Goal: Information Seeking & Learning: Learn about a topic

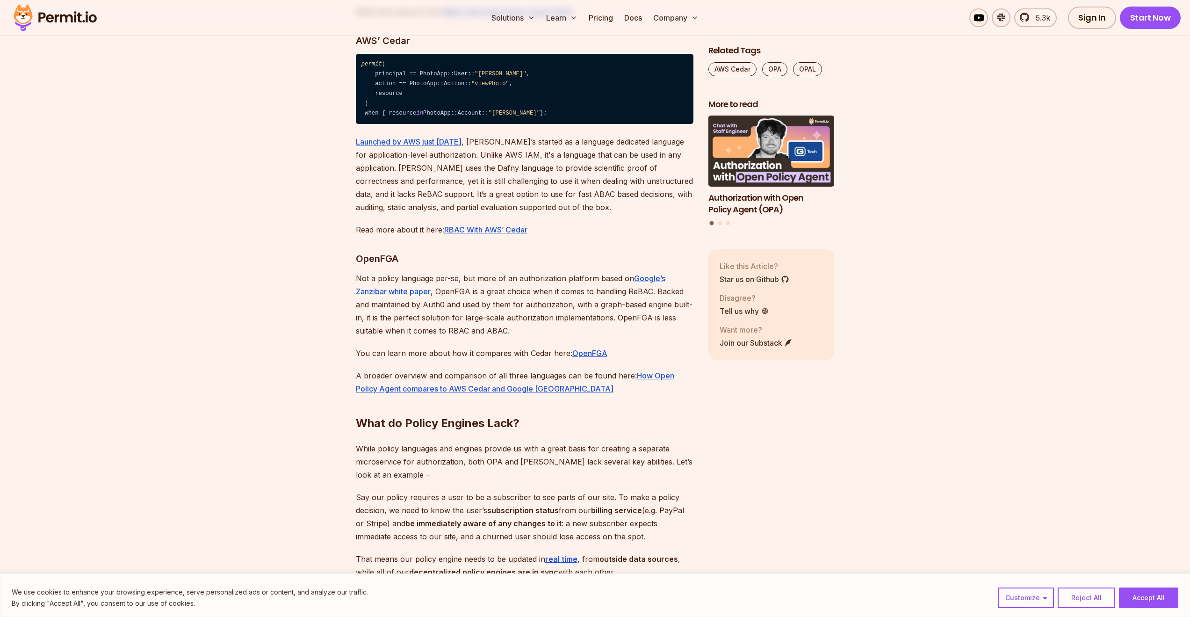
scroll to position [3881, 0]
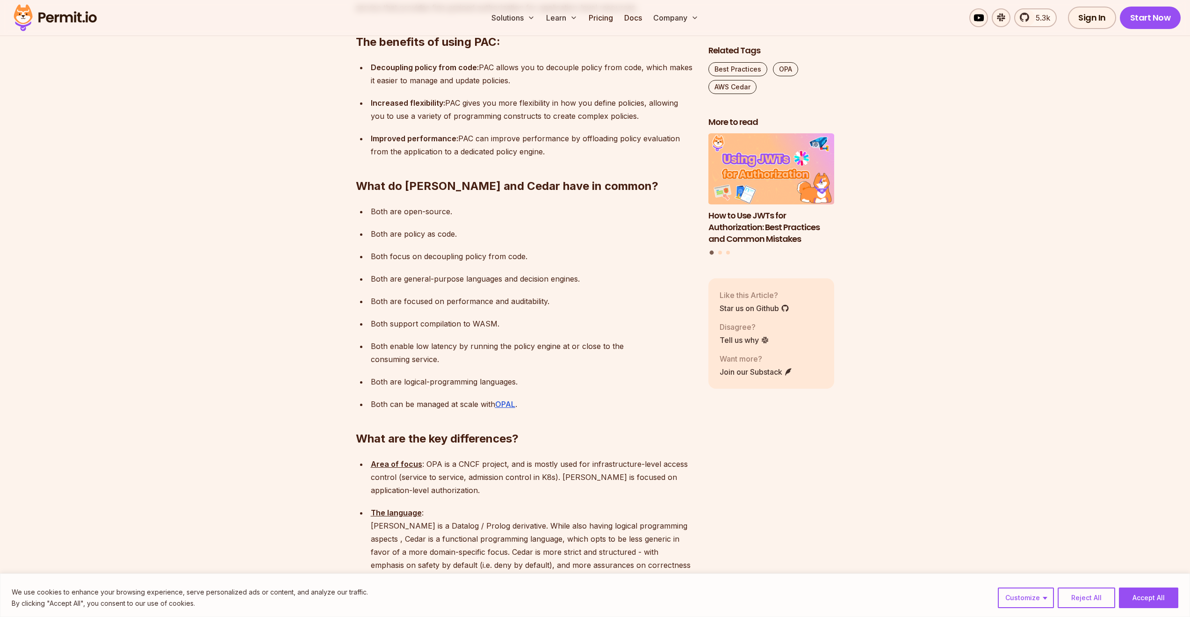
scroll to position [795, 0]
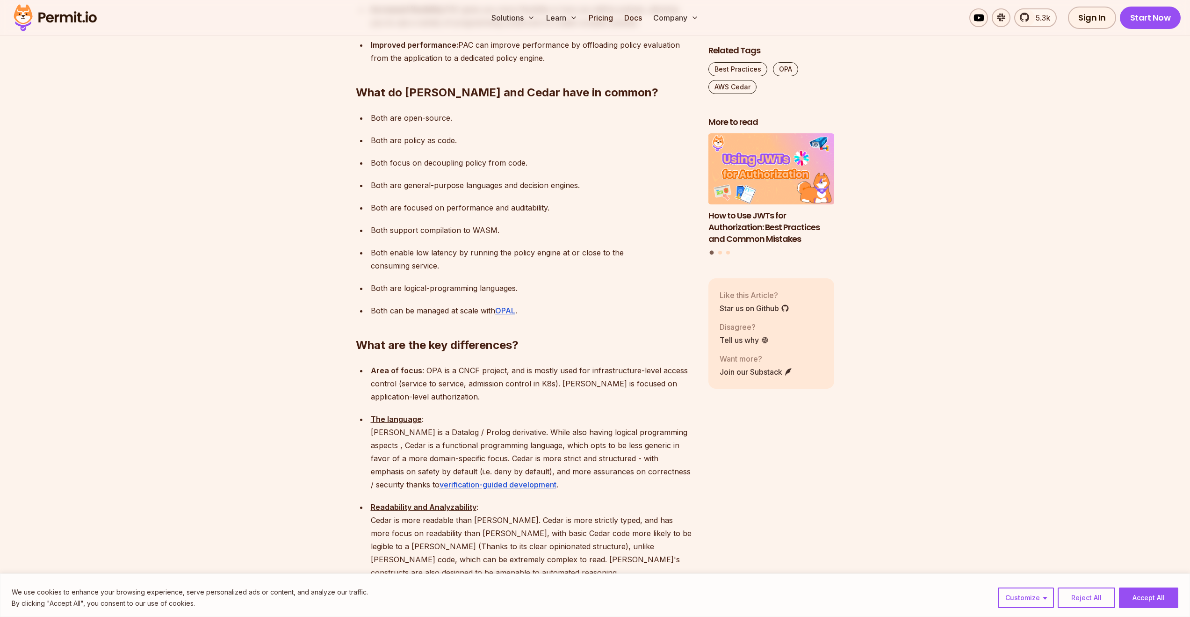
click at [416, 412] on p "The language : Rego is a Datalog / Prolog derivative. While also having logical…" at bounding box center [532, 451] width 323 height 79
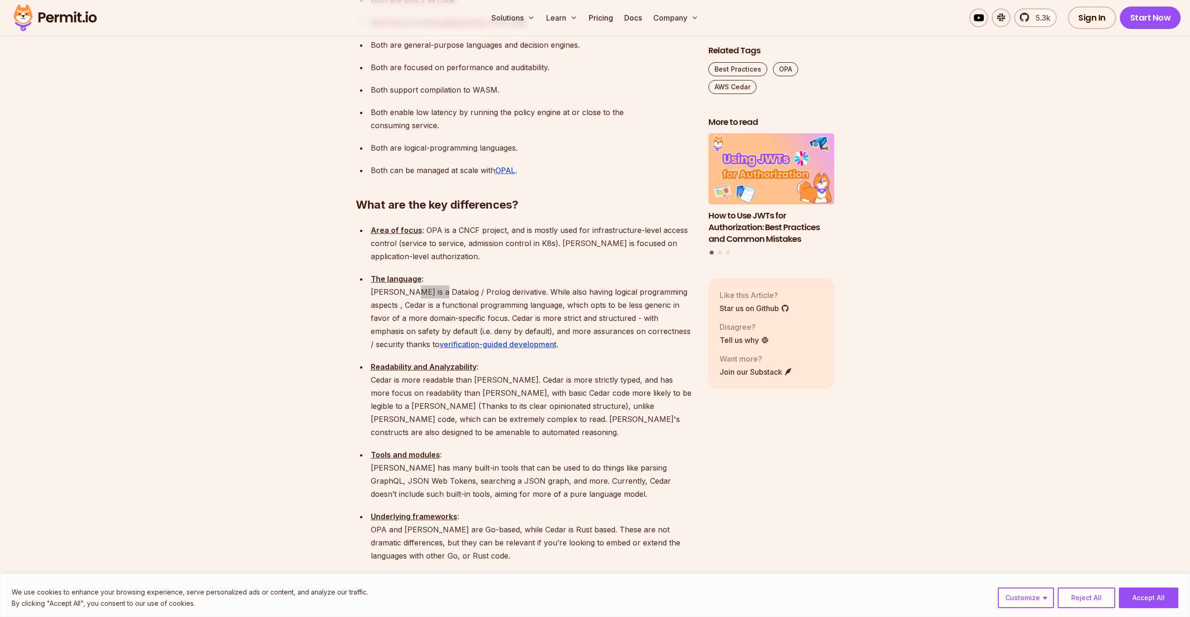
scroll to position [1029, 0]
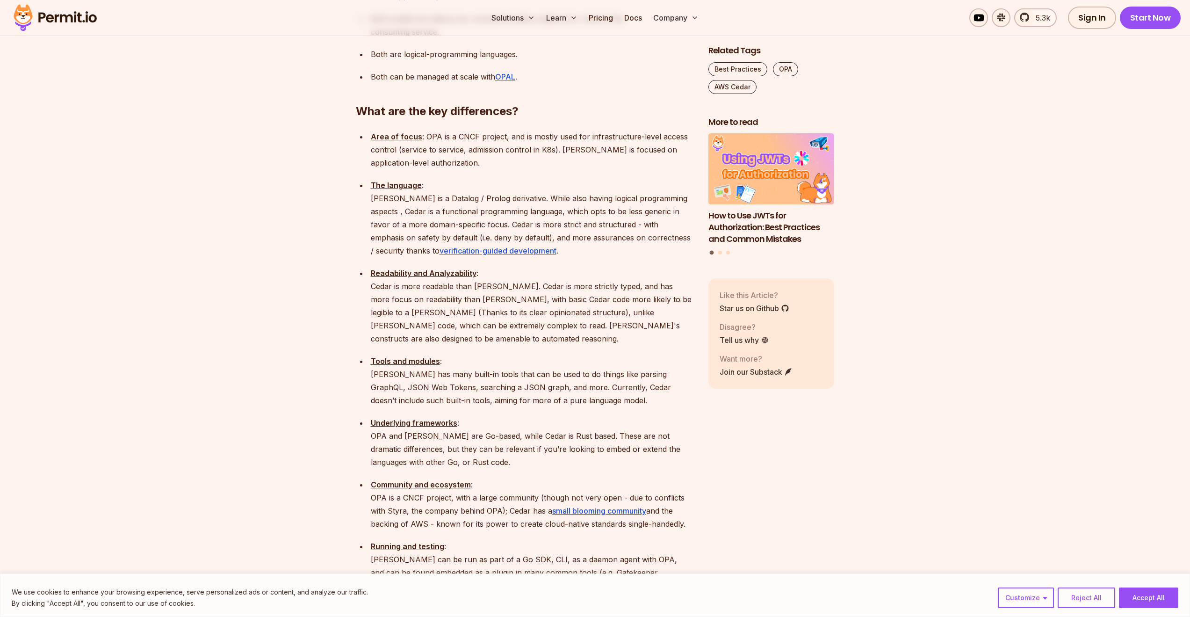
click at [491, 416] on p "Underlying frameworks : OPA and Rego are Go-based, while Cedar is Rust based. T…" at bounding box center [532, 442] width 323 height 52
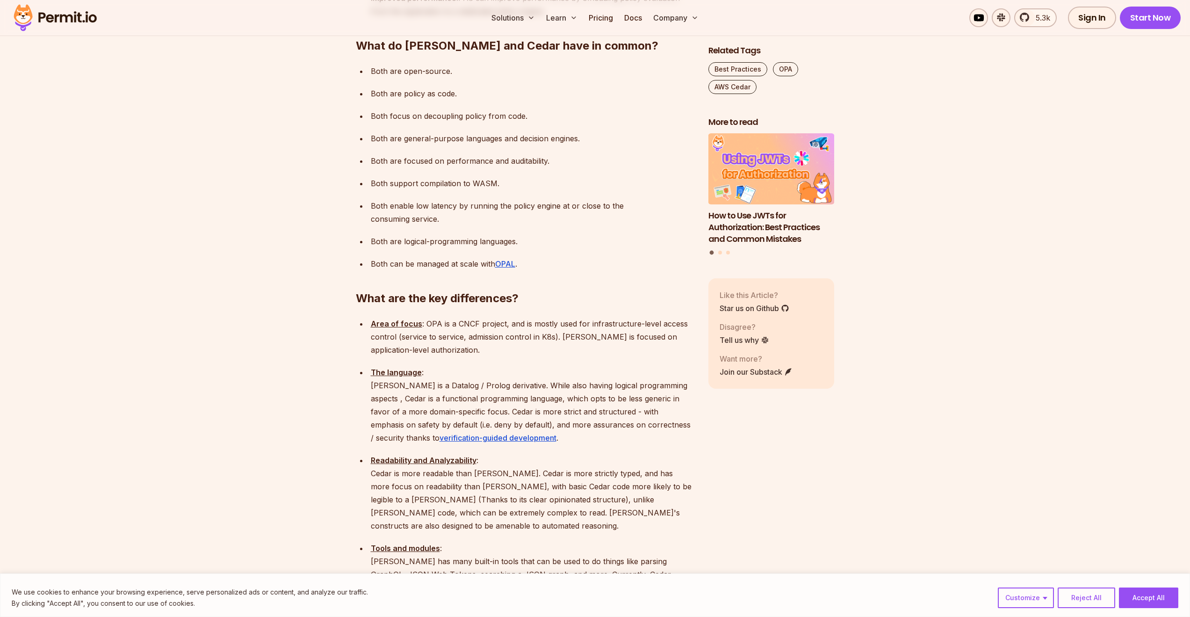
scroll to position [888, 0]
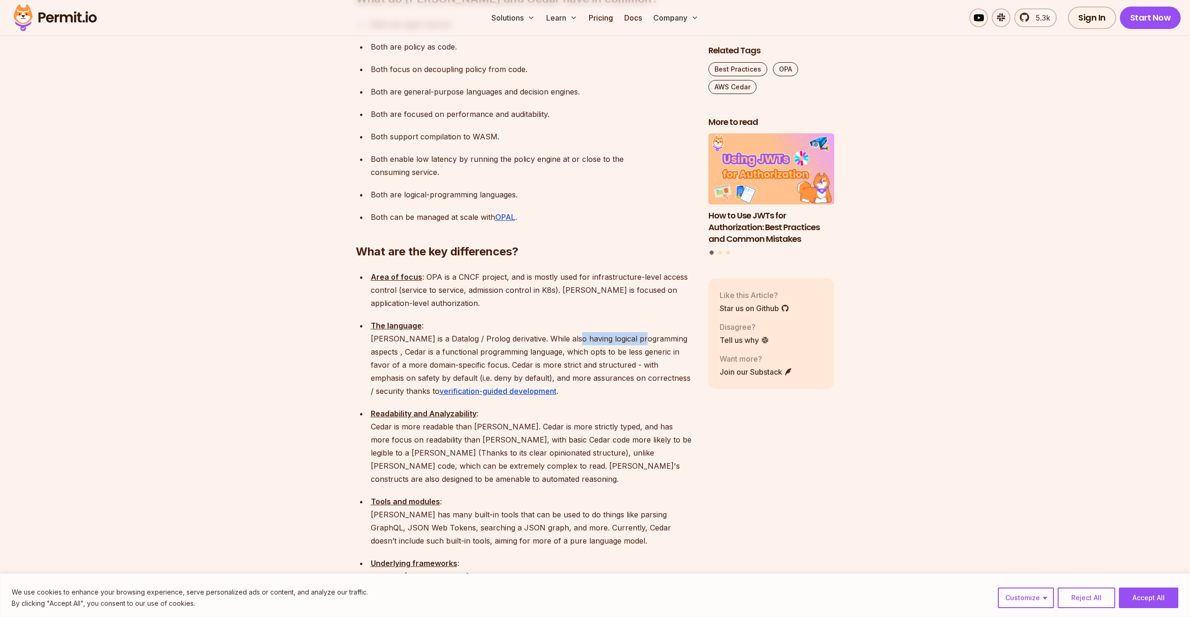
drag, startPoint x: 567, startPoint y: 286, endPoint x: 640, endPoint y: 289, distance: 73.0
click at [640, 319] on p "The language : Rego is a Datalog / Prolog derivative. While also having logical…" at bounding box center [532, 358] width 323 height 79
copy p "logical programming"
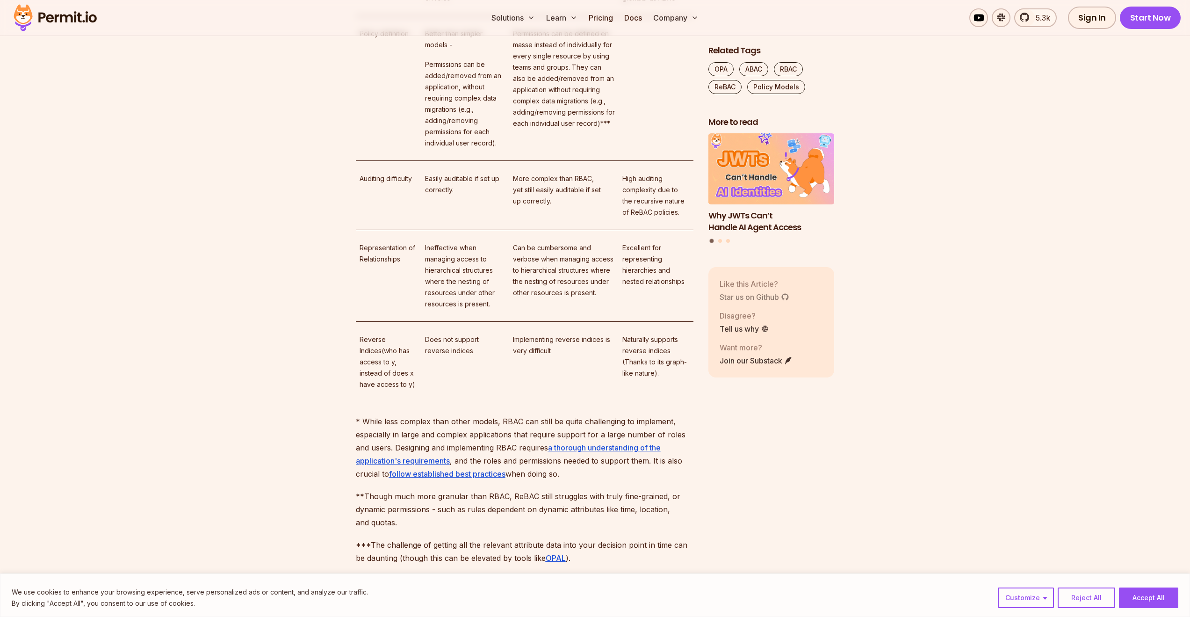
scroll to position [6218, 0]
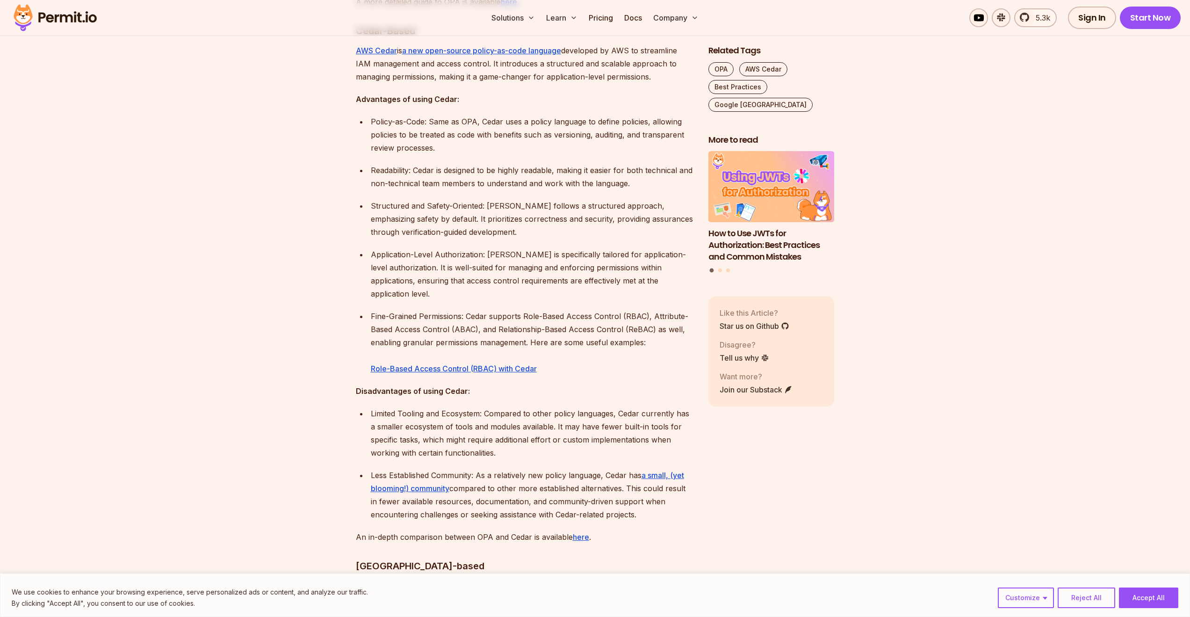
scroll to position [1262, 0]
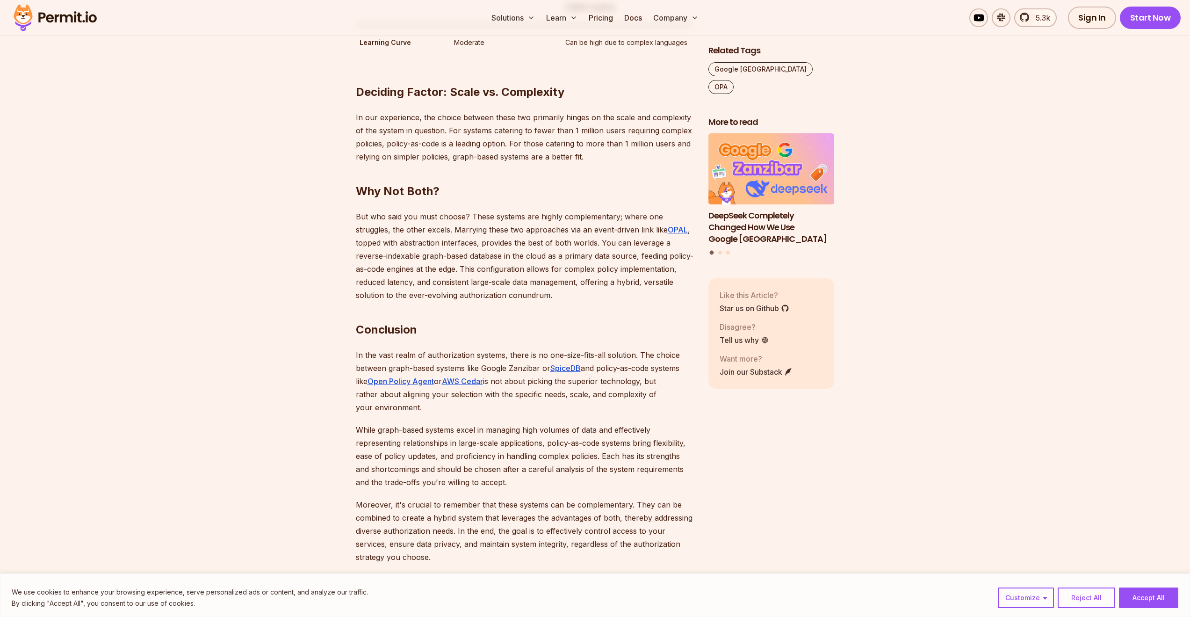
scroll to position [1964, 0]
